Goal: Information Seeking & Learning: Check status

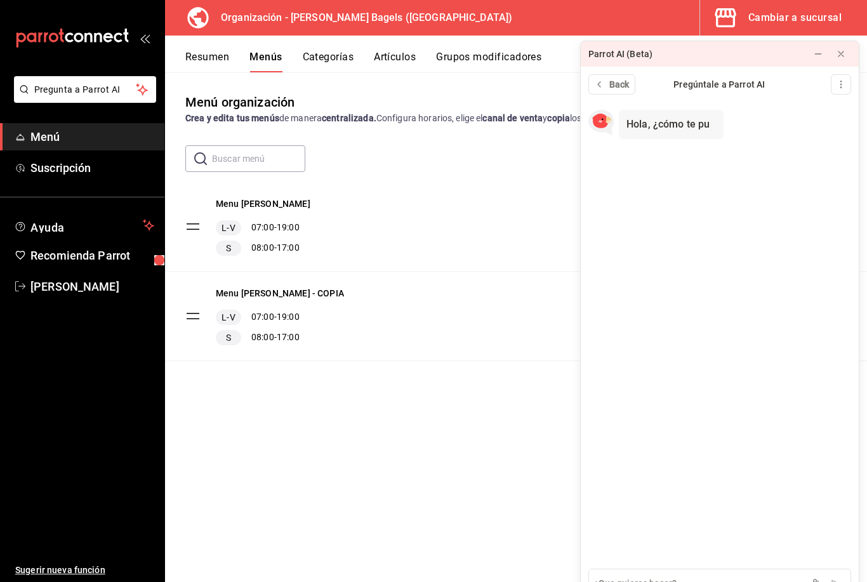
click at [848, 18] on button "Cambiar a sucursal" at bounding box center [778, 18] width 157 height 36
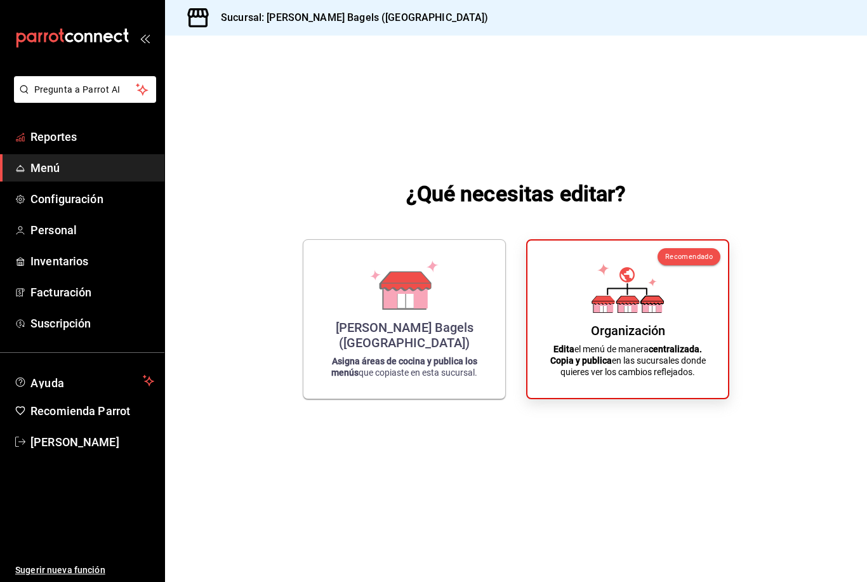
click at [115, 137] on span "Reportes" at bounding box center [92, 136] width 124 height 17
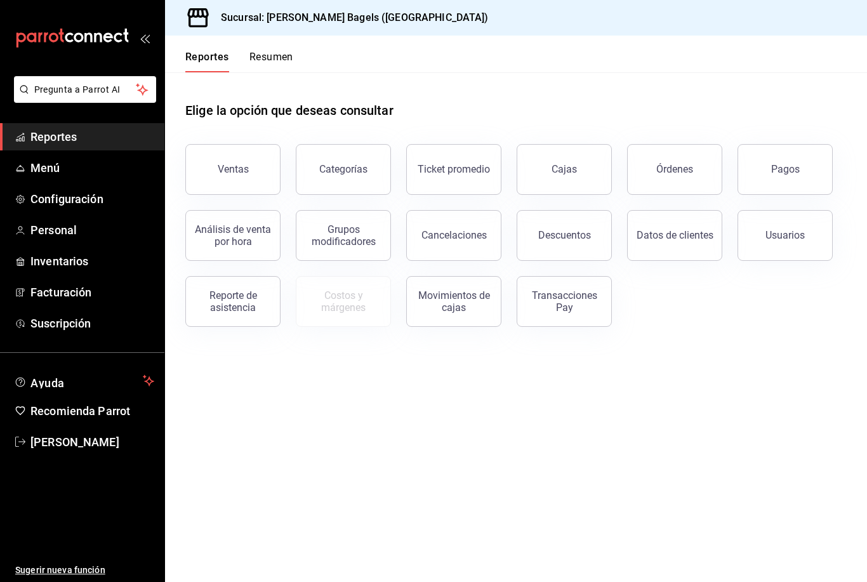
click at [249, 173] on button "Ventas" at bounding box center [232, 169] width 95 height 51
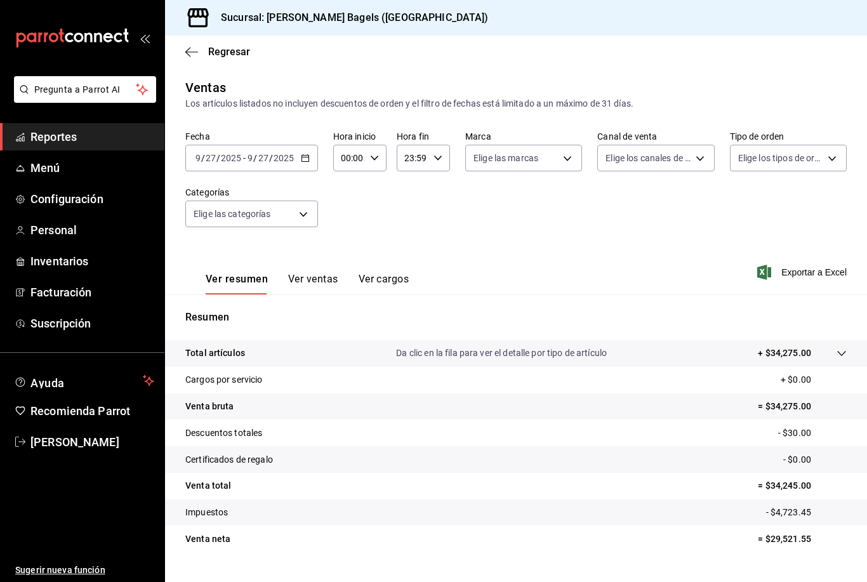
click at [37, 418] on span "Recomienda Parrot" at bounding box center [92, 410] width 124 height 17
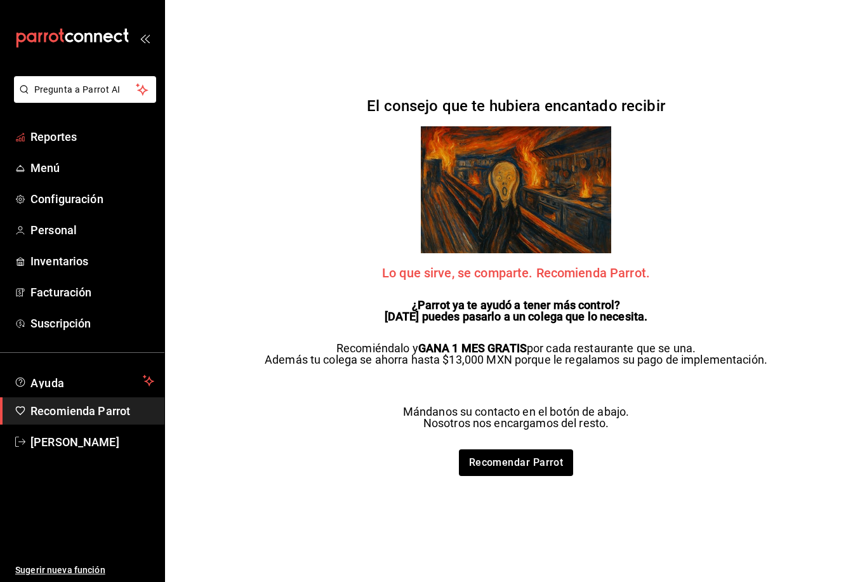
click at [95, 133] on span "Reportes" at bounding box center [92, 136] width 124 height 17
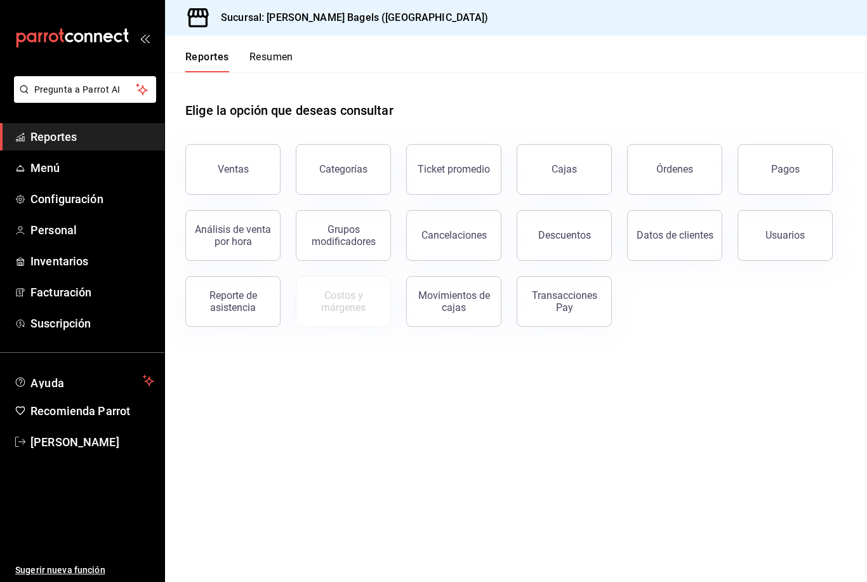
click at [249, 167] on button "Ventas" at bounding box center [232, 169] width 95 height 51
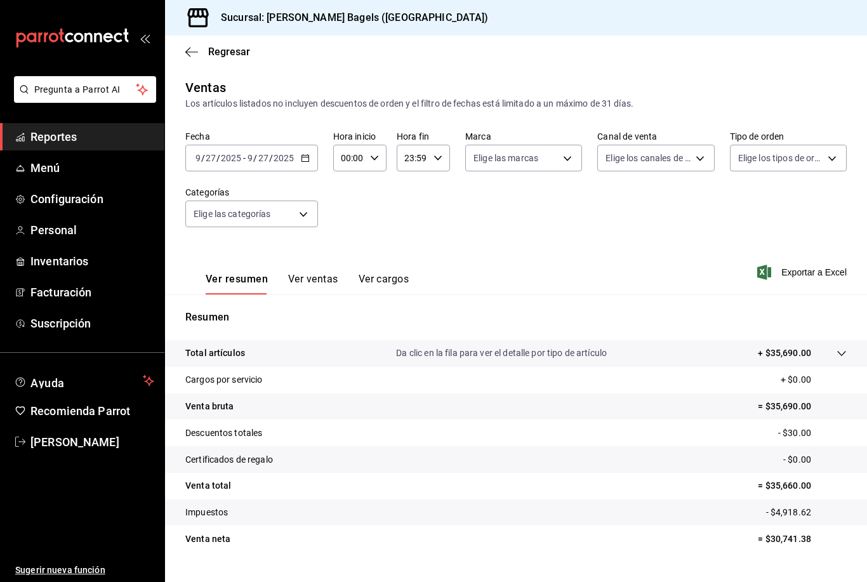
click at [844, 15] on div "Sucursal: [PERSON_NAME] Bagels ([GEOGRAPHIC_DATA])" at bounding box center [516, 18] width 702 height 36
click at [32, 139] on span "Reportes" at bounding box center [92, 136] width 124 height 17
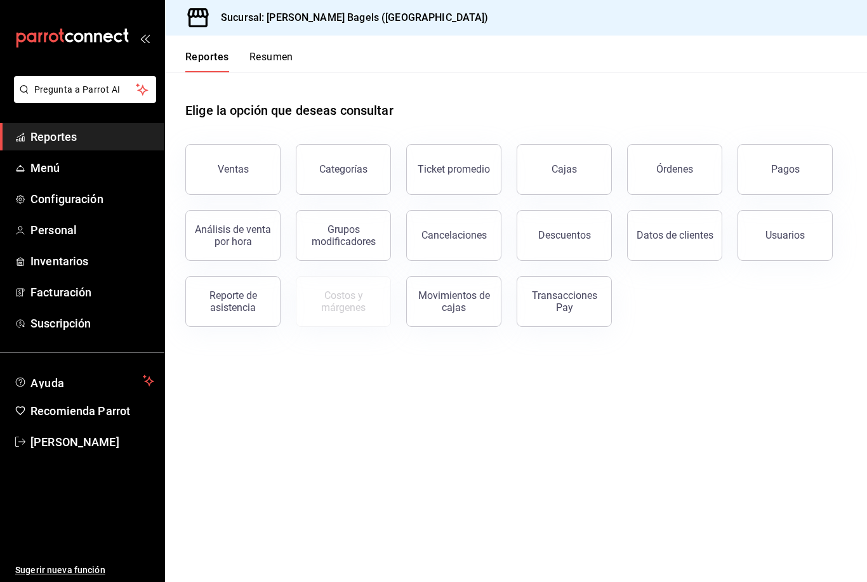
click at [251, 173] on button "Ventas" at bounding box center [232, 169] width 95 height 51
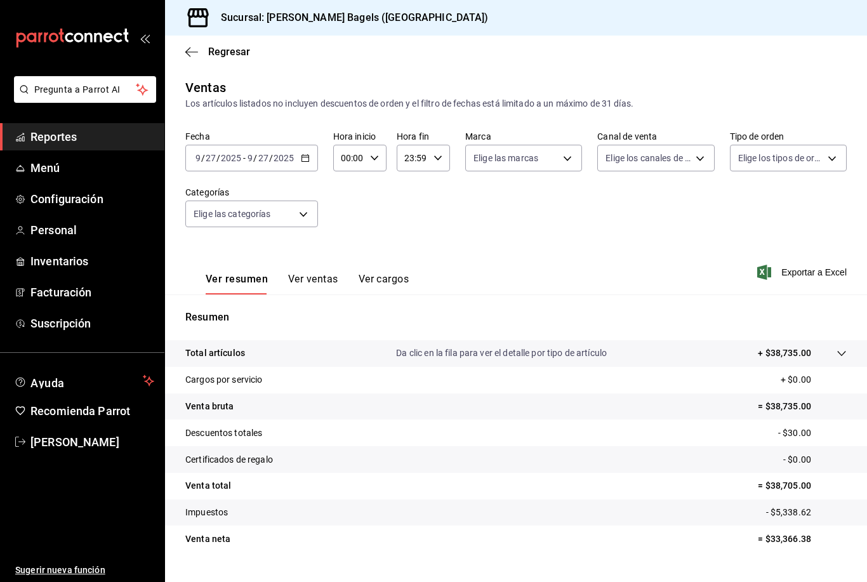
scroll to position [41, 0]
